Goal: Task Accomplishment & Management: Use online tool/utility

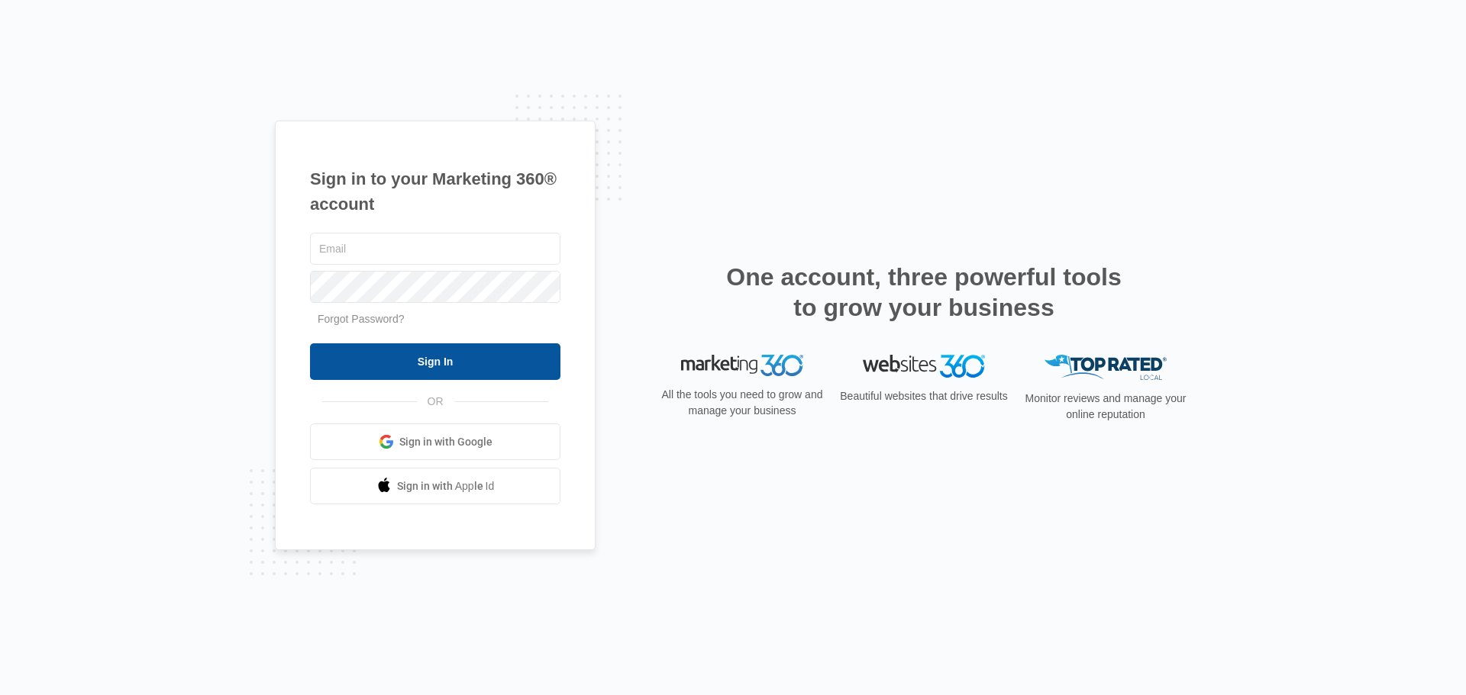
type input "[EMAIL_ADDRESS][DOMAIN_NAME]"
click at [463, 355] on input "Sign In" at bounding box center [435, 361] width 250 height 37
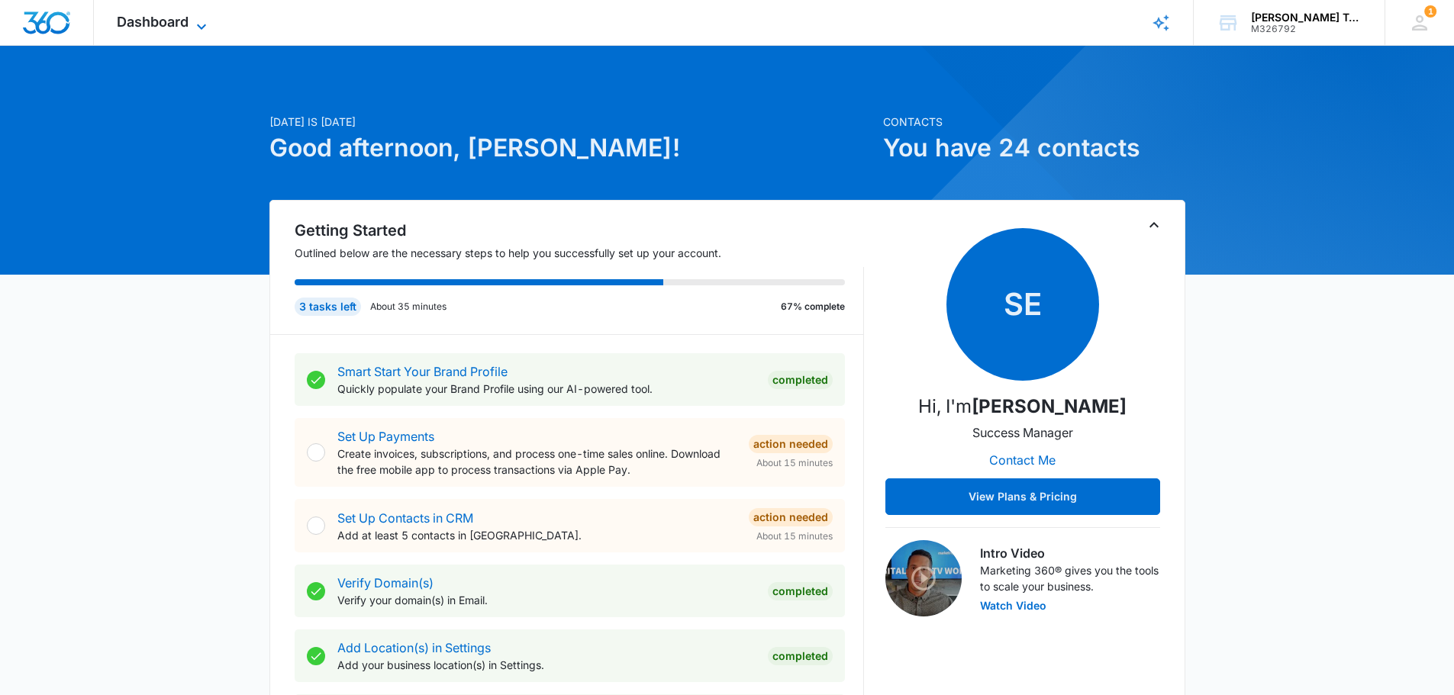
click at [180, 19] on span "Dashboard" at bounding box center [153, 22] width 72 height 16
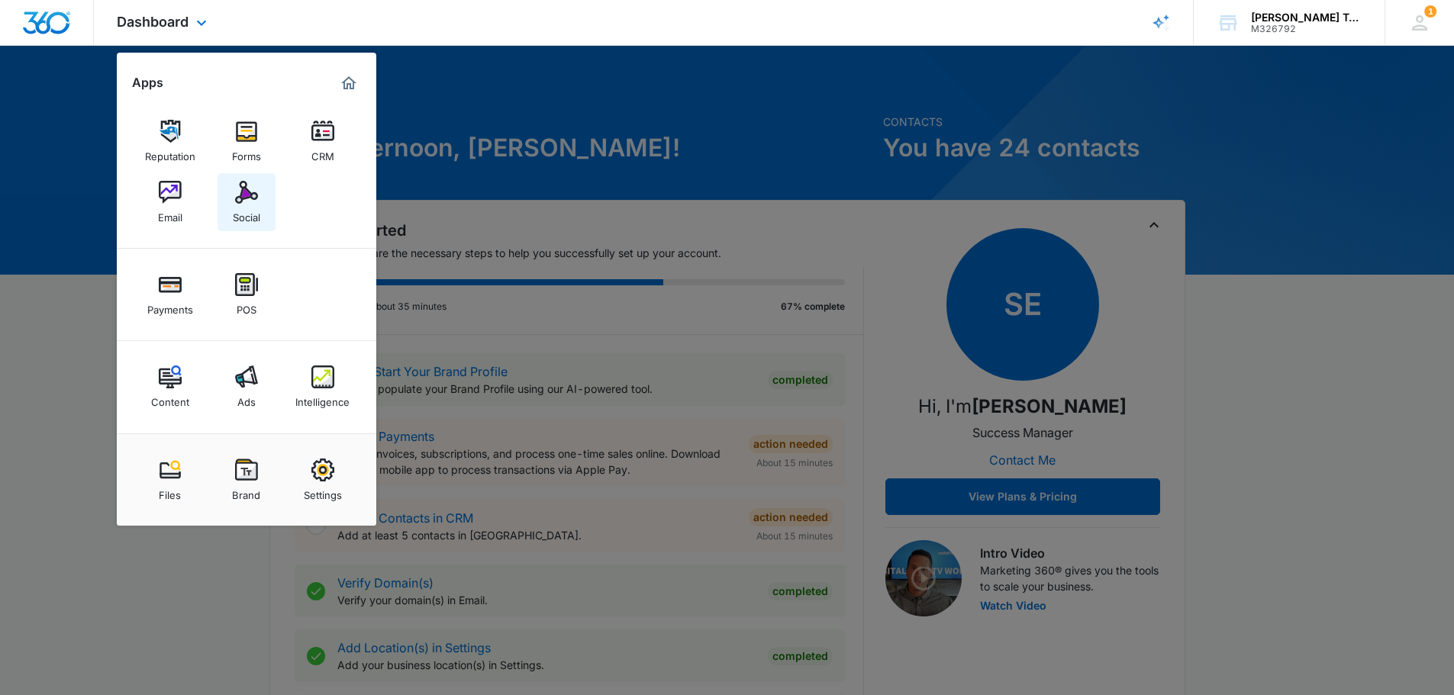
click at [249, 191] on img at bounding box center [246, 192] width 23 height 23
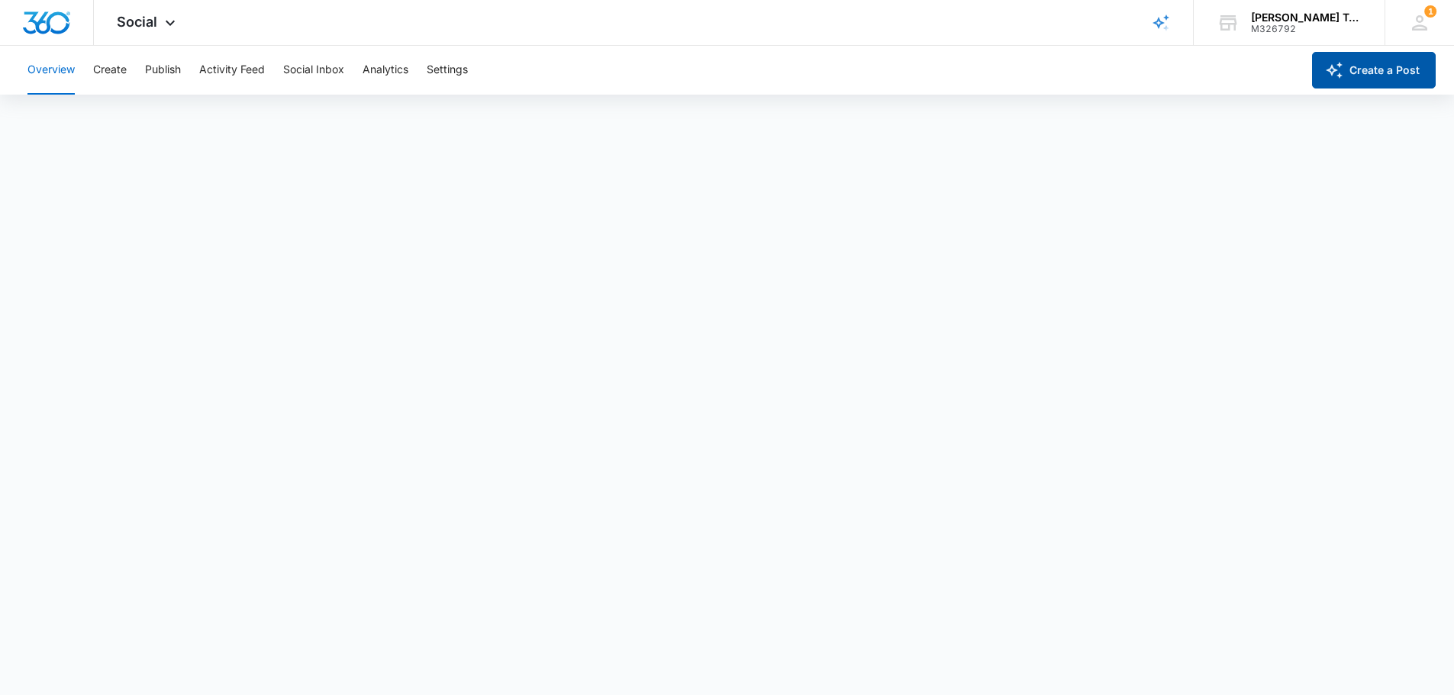
click at [1377, 75] on button "Create a Post" at bounding box center [1374, 70] width 124 height 37
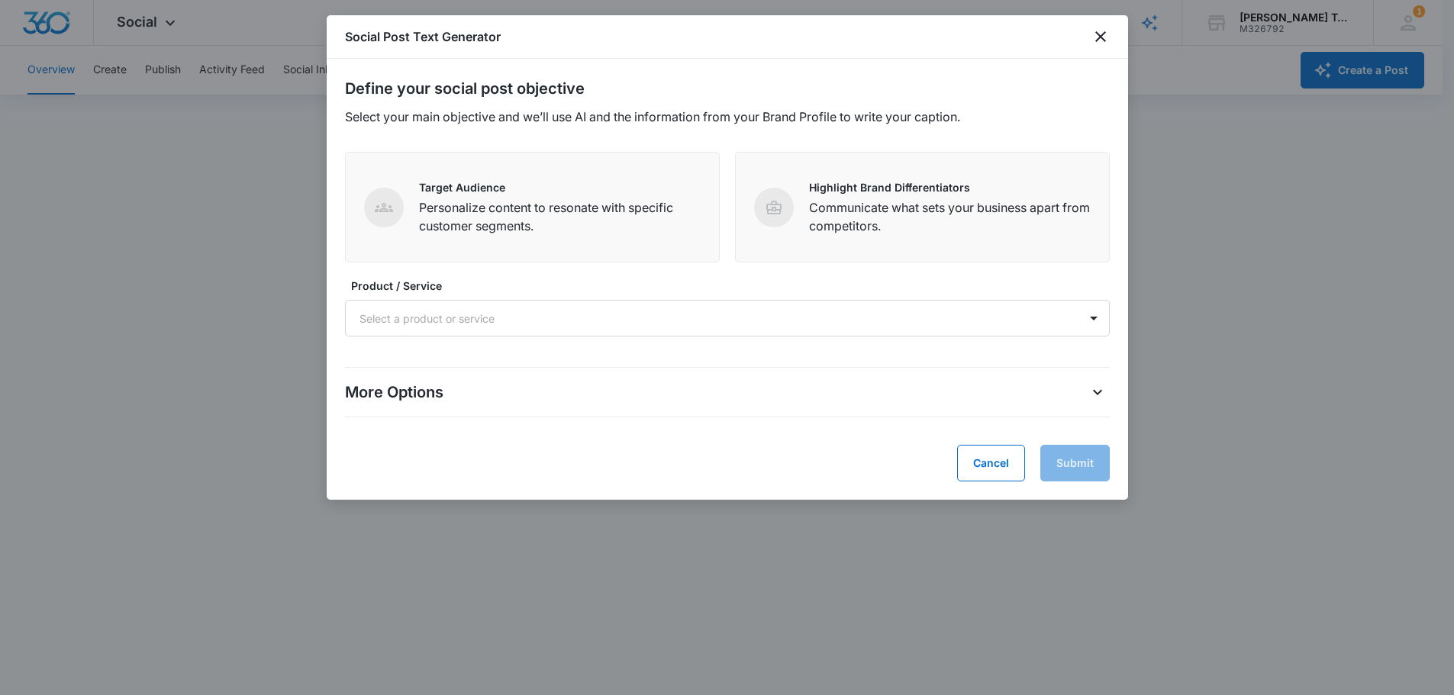
click at [1092, 47] on div "Social Post Text Generator" at bounding box center [727, 37] width 801 height 44
click at [1098, 37] on icon "close" at bounding box center [1101, 36] width 18 height 18
